Goal: Information Seeking & Learning: Learn about a topic

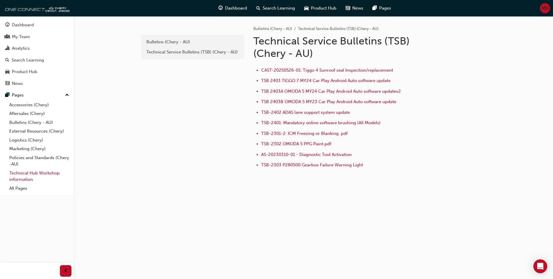
click at [20, 177] on link "Technical Hub Workshop information" at bounding box center [39, 176] width 64 height 15
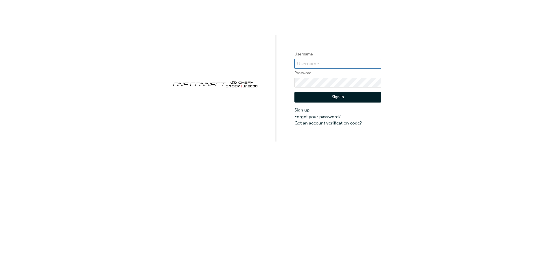
type input "CHAU0688"
click at [337, 95] on button "Sign In" at bounding box center [337, 97] width 87 height 11
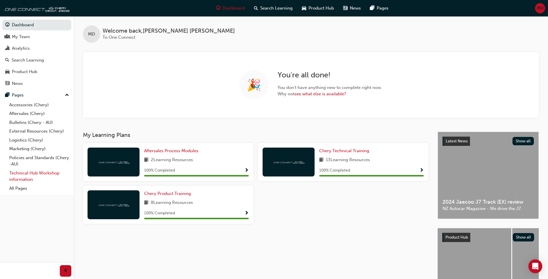
click at [24, 174] on link "Technical Hub Workshop information" at bounding box center [39, 176] width 64 height 15
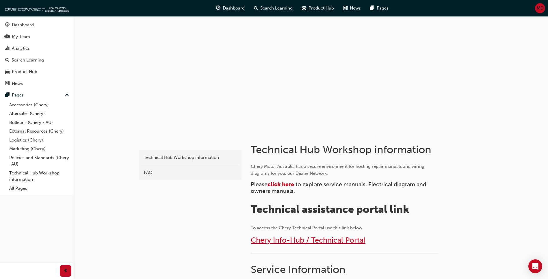
click at [304, 242] on span "Chery Info-Hub / Technical Portal" at bounding box center [308, 240] width 115 height 9
